Goal: Find specific page/section: Find specific page/section

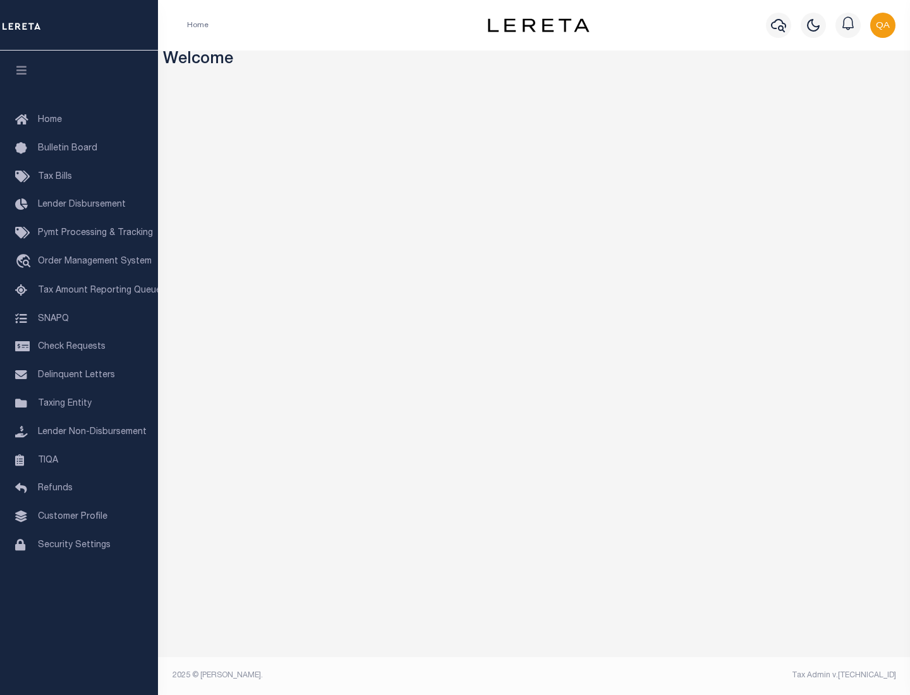
click at [79, 347] on span "Check Requests" at bounding box center [72, 347] width 68 height 9
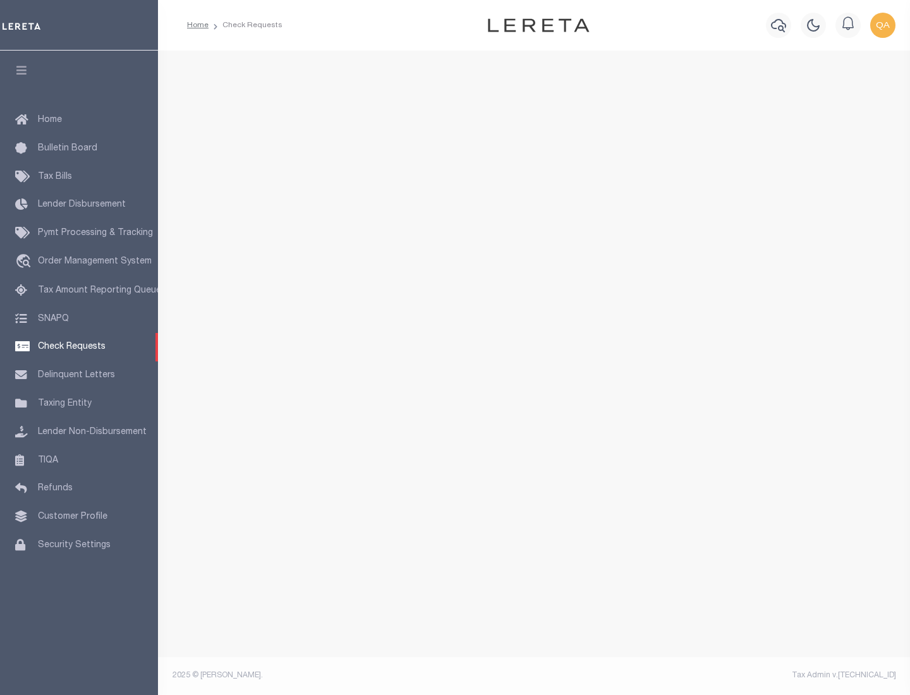
select select "50"
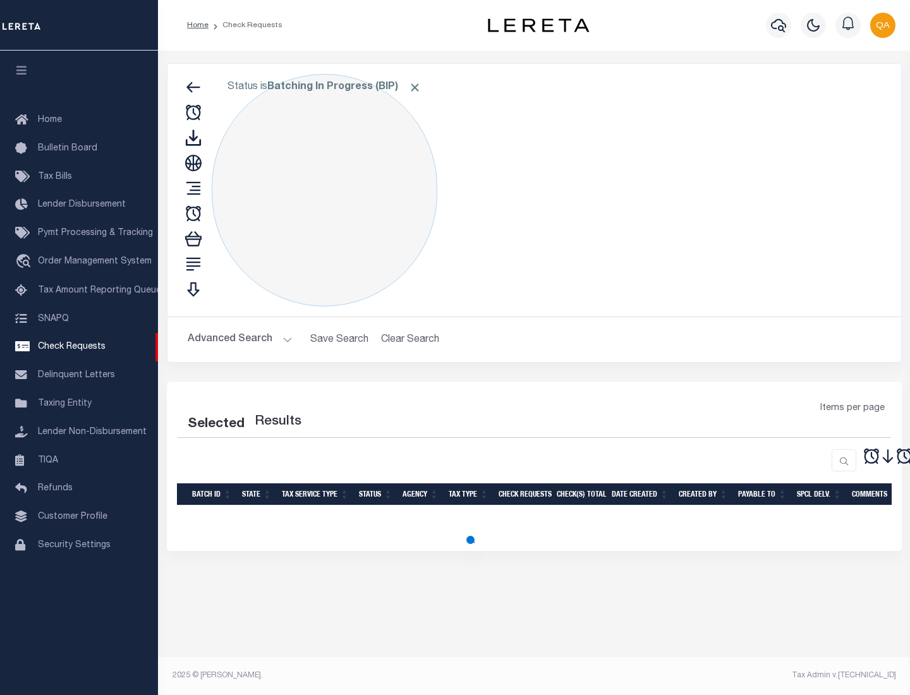
select select "50"
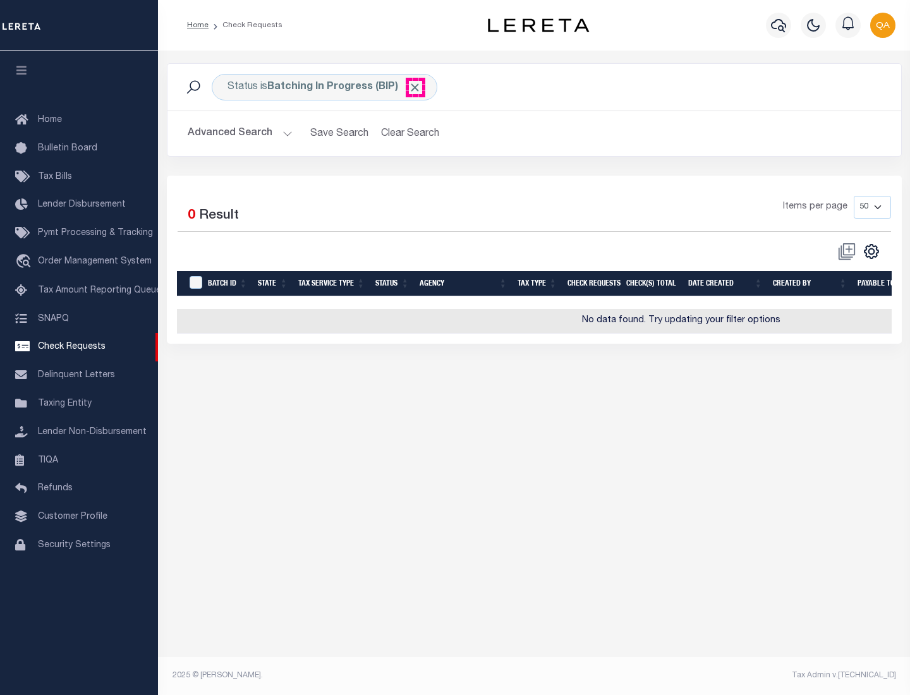
click at [415, 87] on span "Click to Remove" at bounding box center [414, 87] width 13 height 13
